Goal: Transaction & Acquisition: Purchase product/service

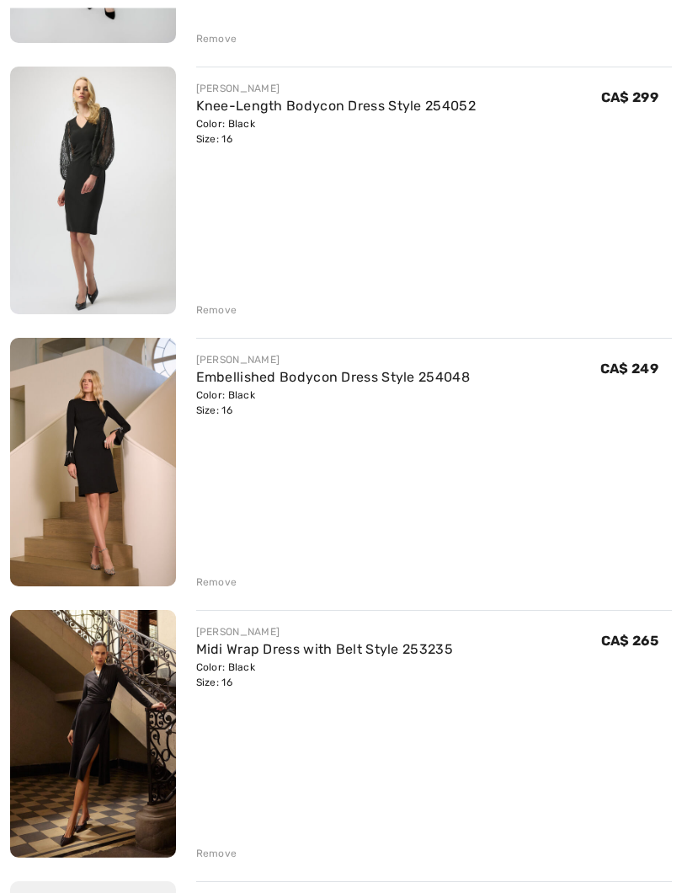
scroll to position [455, 0]
click at [99, 416] on img at bounding box center [93, 462] width 166 height 248
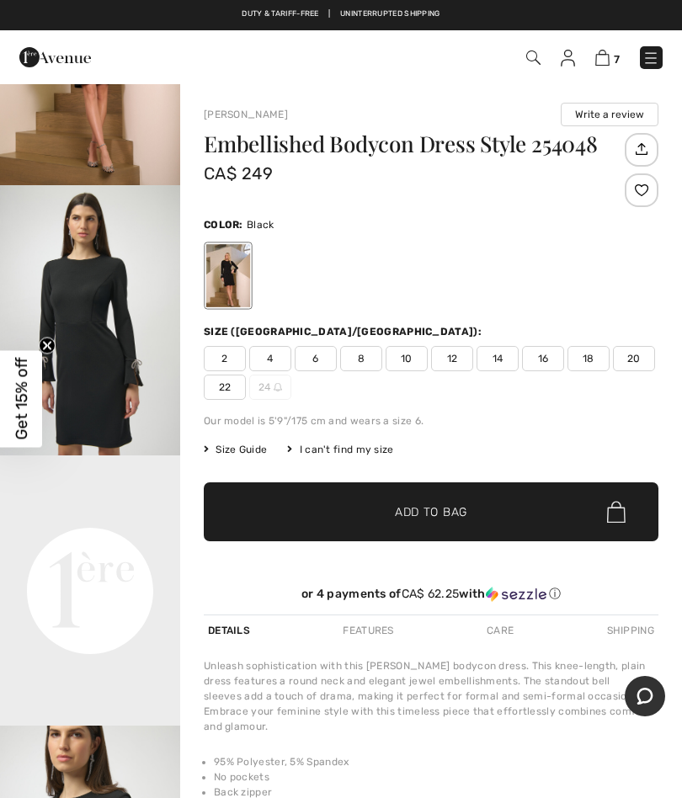
scroll to position [173, 0]
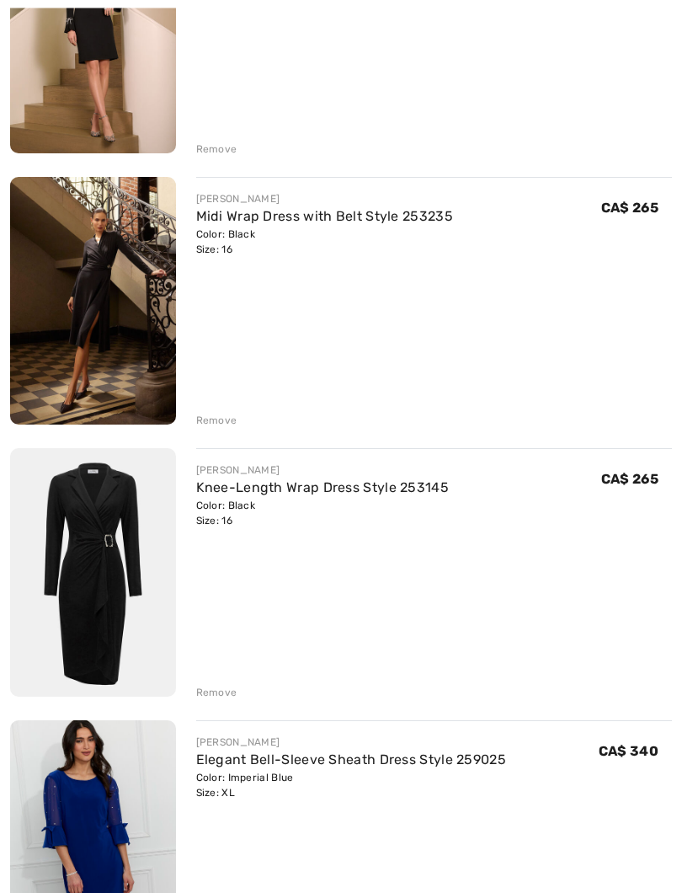
scroll to position [888, 0]
click at [443, 492] on link "Knee-Length Wrap Dress Style 253145" at bounding box center [323, 487] width 254 height 16
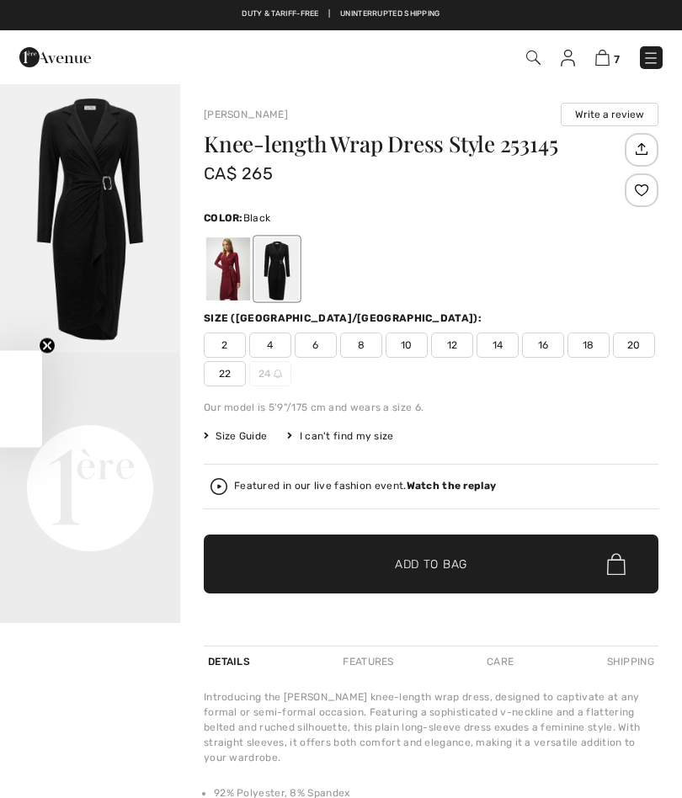
checkbox input "true"
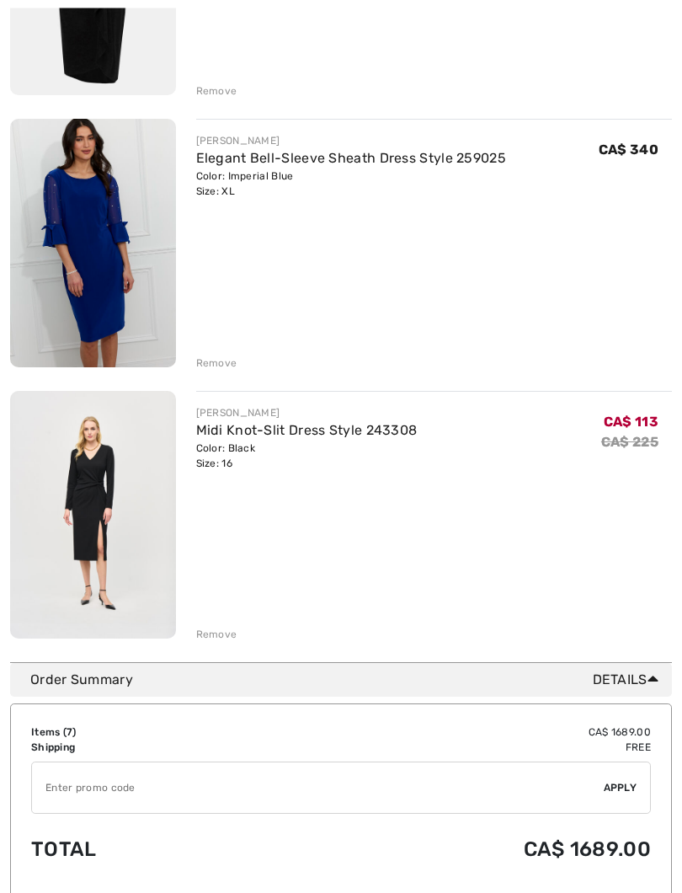
scroll to position [1492, 0]
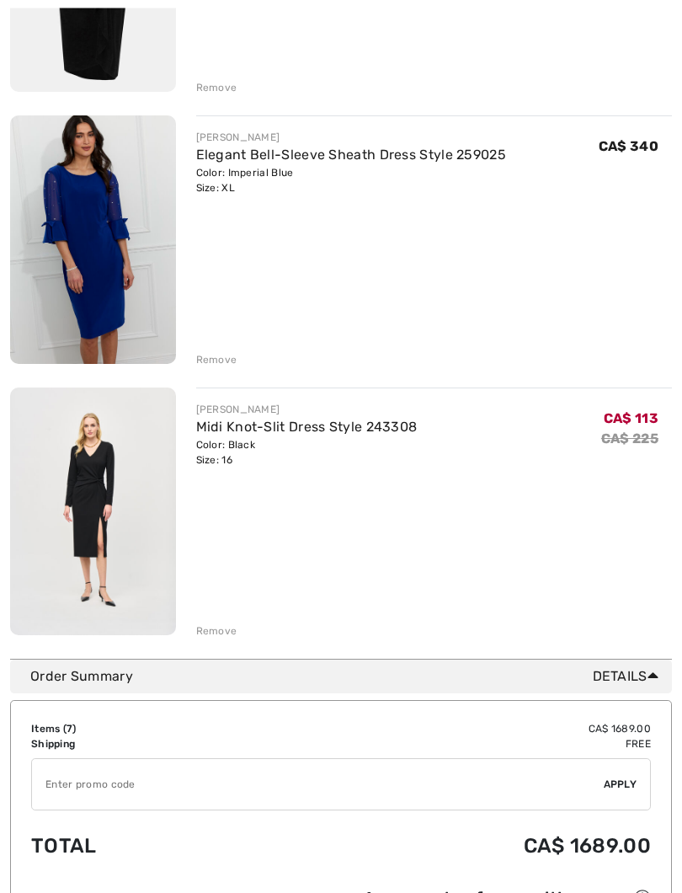
click at [85, 468] on img at bounding box center [93, 512] width 166 height 248
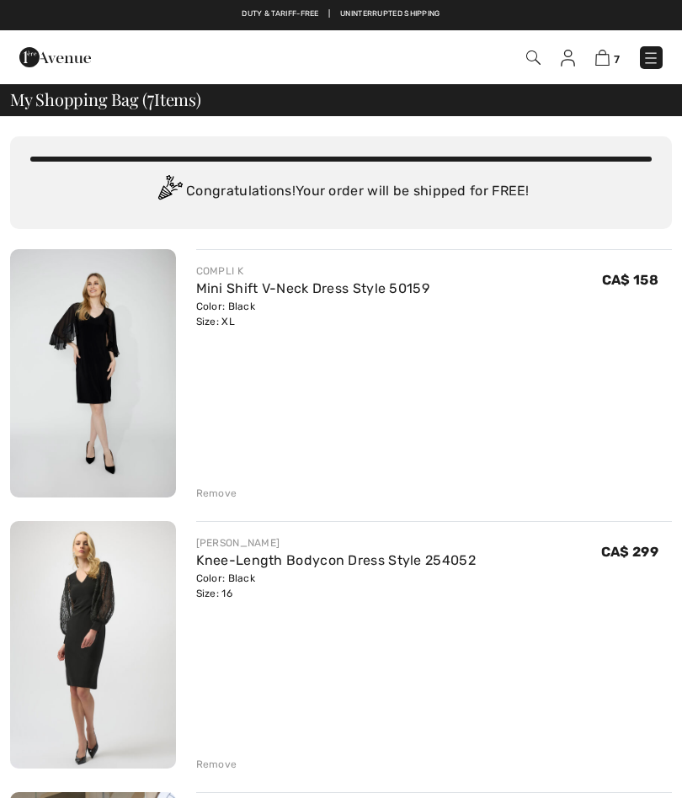
scroll to position [1540, 0]
